Goal: Information Seeking & Learning: Learn about a topic

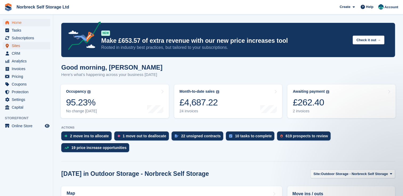
click at [21, 48] on span "Sites" at bounding box center [28, 45] width 32 height 7
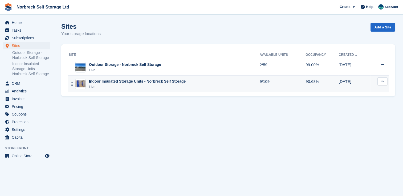
click at [116, 86] on div "Live" at bounding box center [137, 86] width 97 height 5
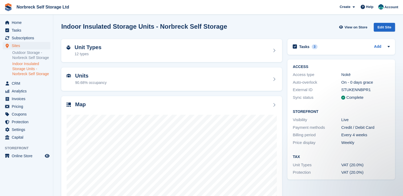
scroll to position [30, 0]
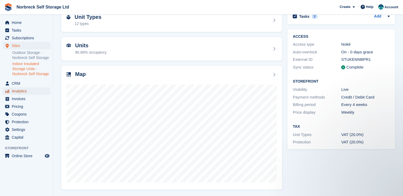
click at [21, 90] on span "Analytics" at bounding box center [28, 91] width 32 height 7
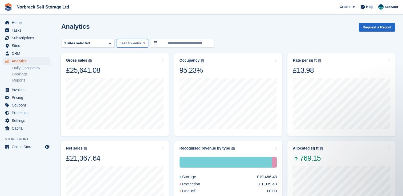
click at [144, 44] on span at bounding box center [144, 43] width 4 height 4
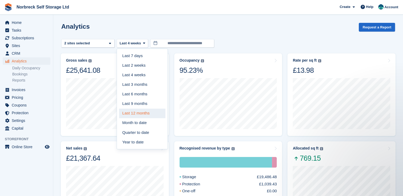
click at [142, 114] on link "Last 12 months" at bounding box center [142, 114] width 46 height 10
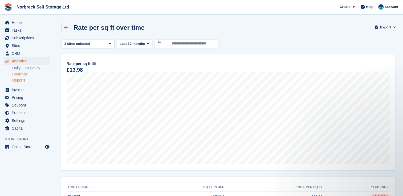
click at [27, 74] on link "Bookings" at bounding box center [31, 74] width 38 height 5
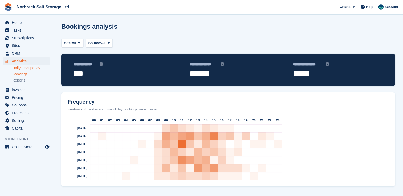
click at [29, 69] on link "Daily Occupancy" at bounding box center [31, 68] width 38 height 5
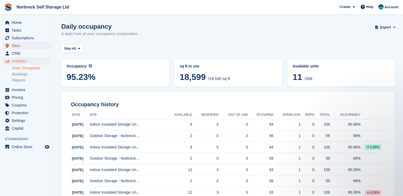
click at [19, 48] on span "Sites" at bounding box center [28, 45] width 32 height 7
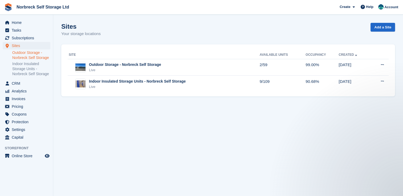
click at [21, 54] on link "Outdoor Storage - Norbreck Self Storage" at bounding box center [31, 55] width 38 height 10
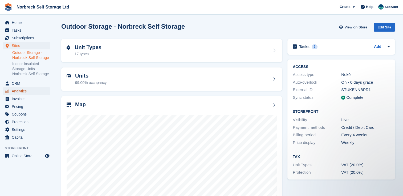
click at [24, 91] on span "Analytics" at bounding box center [28, 91] width 32 height 7
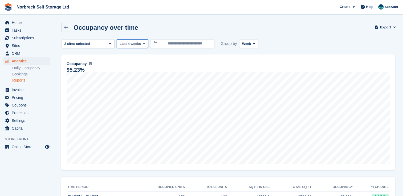
click at [143, 46] on button "Last 4 weeks" at bounding box center [132, 43] width 31 height 9
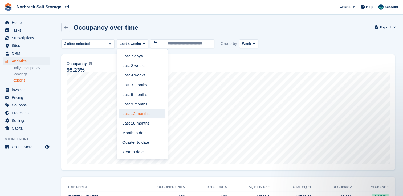
click at [139, 112] on link "Last 12 months" at bounding box center [142, 114] width 46 height 10
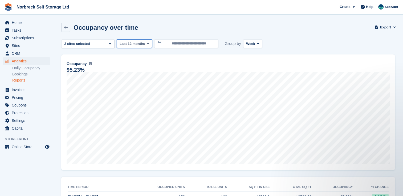
click at [147, 44] on icon at bounding box center [148, 43] width 2 height 3
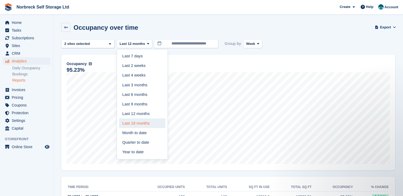
click at [143, 125] on link "Last 18 months" at bounding box center [142, 124] width 46 height 10
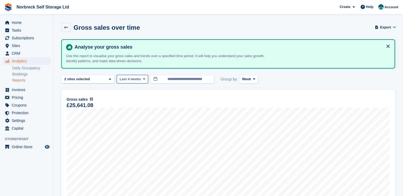
click at [143, 77] on icon at bounding box center [144, 78] width 2 height 3
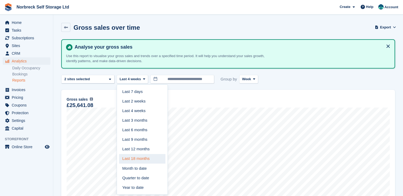
click at [139, 159] on link "Last 18 months" at bounding box center [142, 159] width 46 height 10
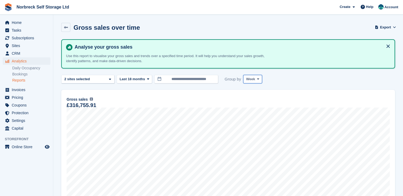
click at [256, 81] on span at bounding box center [258, 79] width 4 height 4
click at [248, 107] on link "Month" at bounding box center [268, 111] width 46 height 10
click at [20, 21] on span "Home" at bounding box center [28, 22] width 32 height 7
